Goal: Navigation & Orientation: Go to known website

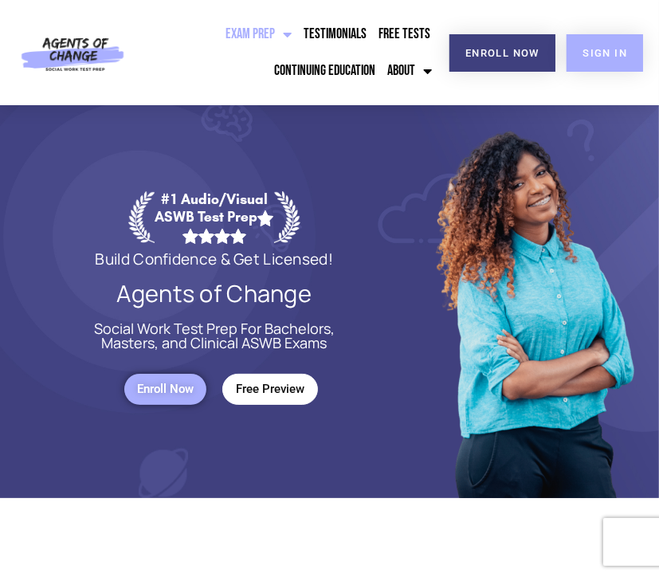
click at [607, 49] on span "SIGN IN" at bounding box center [604, 53] width 45 height 10
click at [621, 55] on span "SIGN IN" at bounding box center [604, 53] width 45 height 10
click at [620, 48] on span "SIGN IN" at bounding box center [604, 53] width 45 height 10
click at [626, 40] on link "SIGN IN" at bounding box center [604, 52] width 76 height 37
click at [585, 54] on span "SIGN IN" at bounding box center [604, 53] width 45 height 10
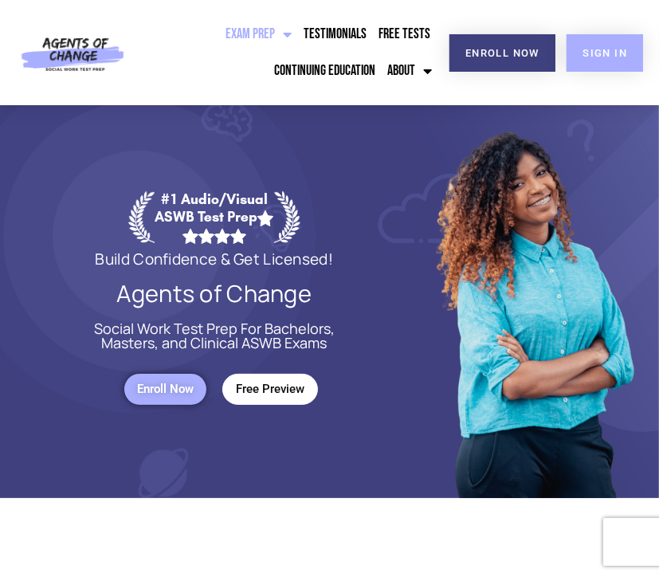
click at [596, 52] on span "SIGN IN" at bounding box center [604, 53] width 45 height 10
click at [610, 60] on link "SIGN IN" at bounding box center [604, 52] width 76 height 37
click at [630, 44] on link "SIGN IN" at bounding box center [604, 52] width 76 height 37
click at [602, 54] on span "SIGN IN" at bounding box center [604, 53] width 45 height 10
click at [618, 50] on span "SIGN IN" at bounding box center [604, 53] width 45 height 10
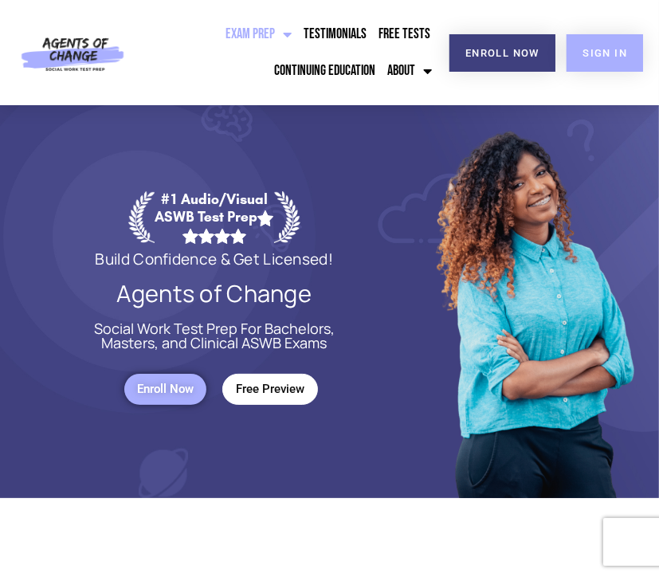
click at [618, 53] on span "SIGN IN" at bounding box center [604, 53] width 45 height 10
click at [601, 49] on span "SIGN IN" at bounding box center [604, 53] width 45 height 10
click at [624, 41] on link "SIGN IN" at bounding box center [604, 52] width 76 height 37
click at [609, 54] on span "SIGN IN" at bounding box center [604, 53] width 45 height 10
click at [582, 40] on link "SIGN IN" at bounding box center [604, 52] width 76 height 37
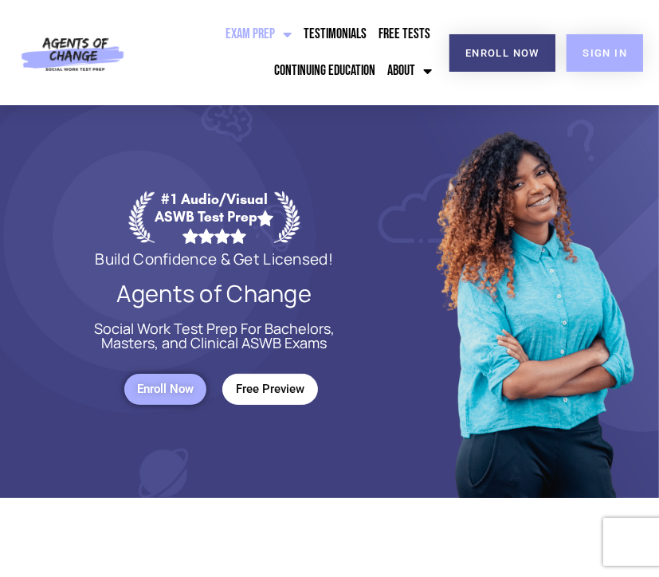
click at [597, 51] on span "SIGN IN" at bounding box center [604, 53] width 45 height 10
click at [625, 45] on link "SIGN IN" at bounding box center [604, 52] width 76 height 37
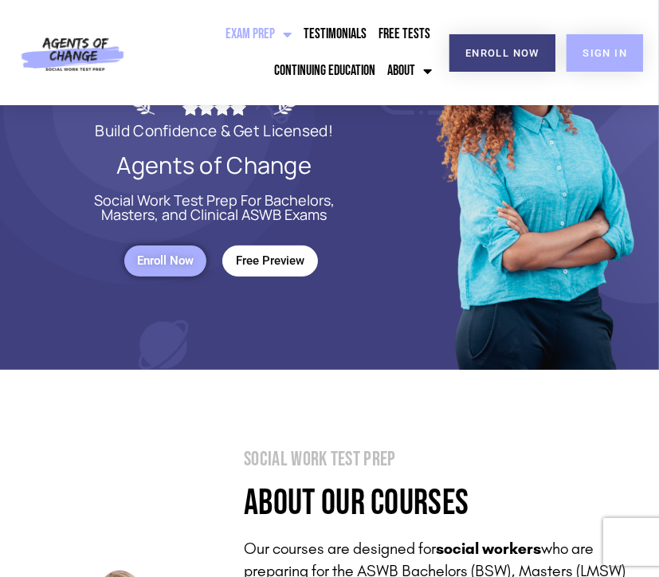
scroll to position [398, 0]
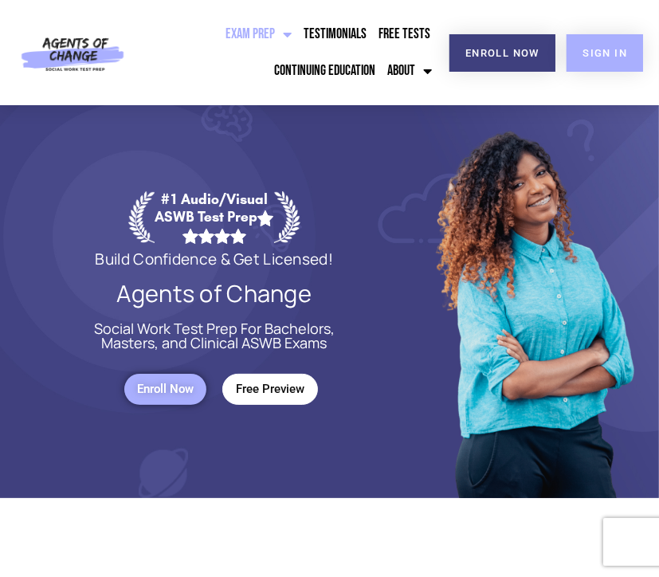
click at [624, 48] on span "SIGN IN" at bounding box center [604, 53] width 45 height 10
click at [611, 58] on link "SIGN IN" at bounding box center [604, 52] width 76 height 37
click at [600, 50] on span "SIGN IN" at bounding box center [604, 53] width 45 height 10
click at [585, 38] on link "SIGN IN" at bounding box center [604, 52] width 76 height 37
